Goal: Task Accomplishment & Management: Manage account settings

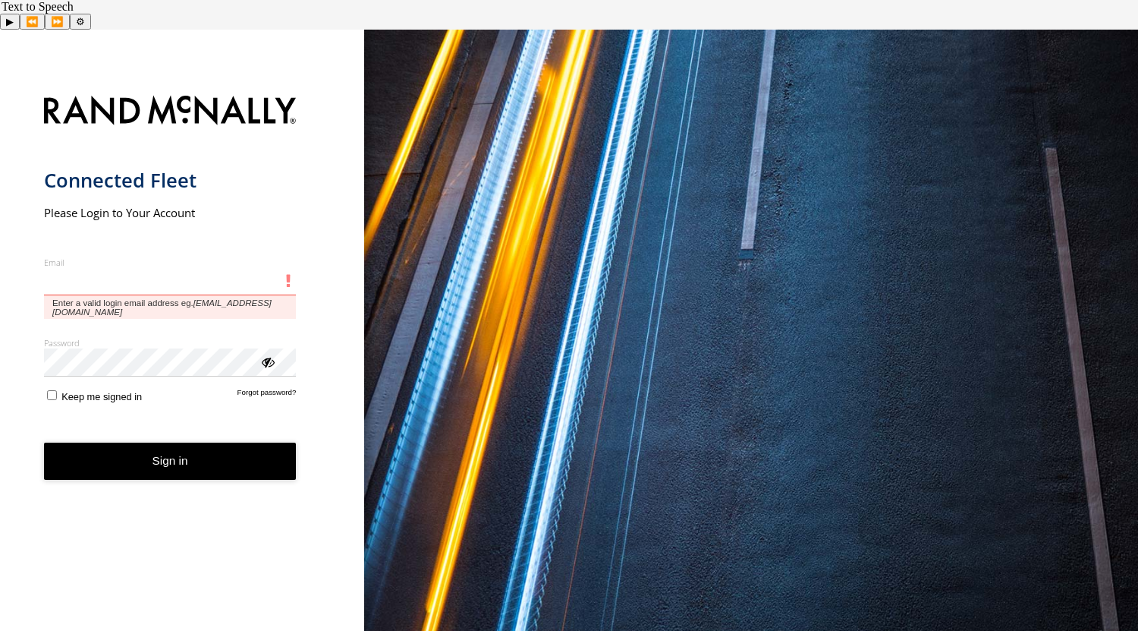
type input "**********"
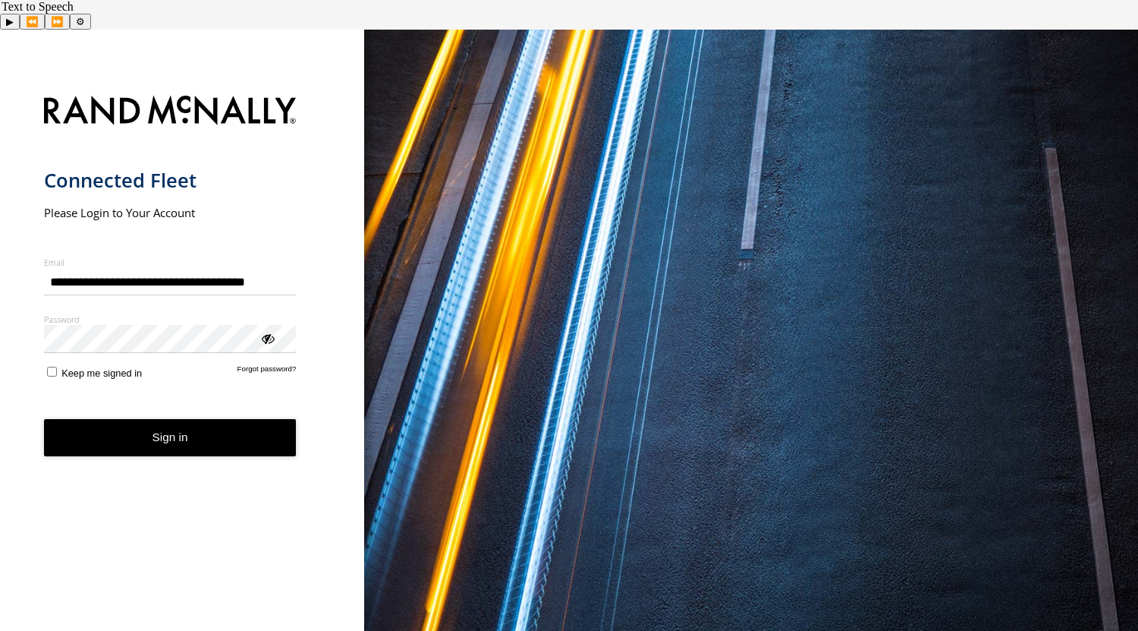
click at [200, 423] on button "Sign in" at bounding box center [170, 437] width 253 height 37
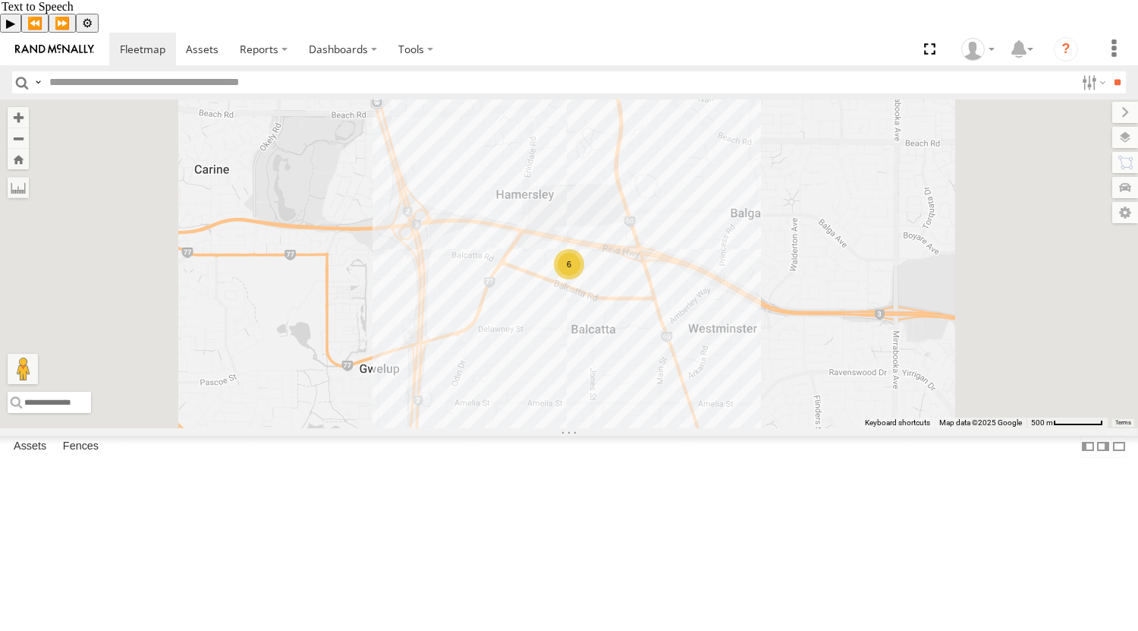
click at [584, 279] on div "6" at bounding box center [569, 264] width 30 height 30
click at [584, 280] on div "6" at bounding box center [569, 265] width 30 height 30
